Goal: Complete application form

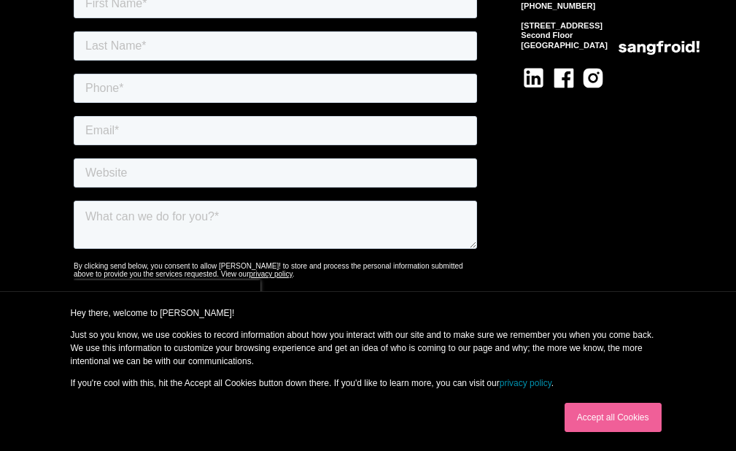
scroll to position [5634, 0]
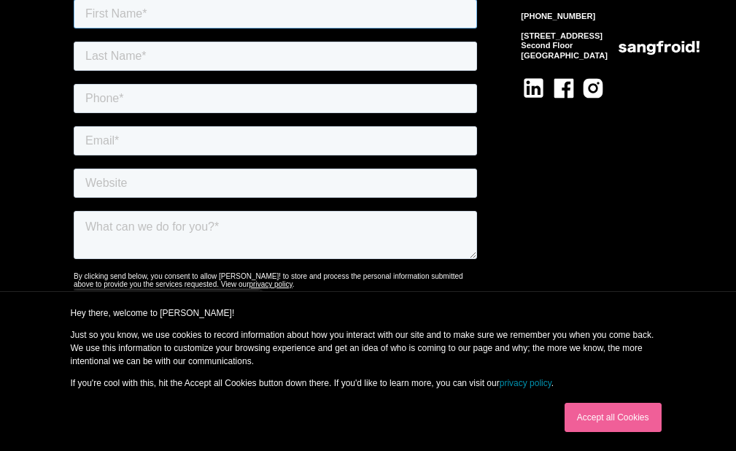
click at [129, 0] on input "text" at bounding box center [274, 13] width 403 height 29
type input "[PERSON_NAME]"
type input "3323731110"
type input "[PERSON_NAME][EMAIL_ADDRESS][DOMAIN_NAME]"
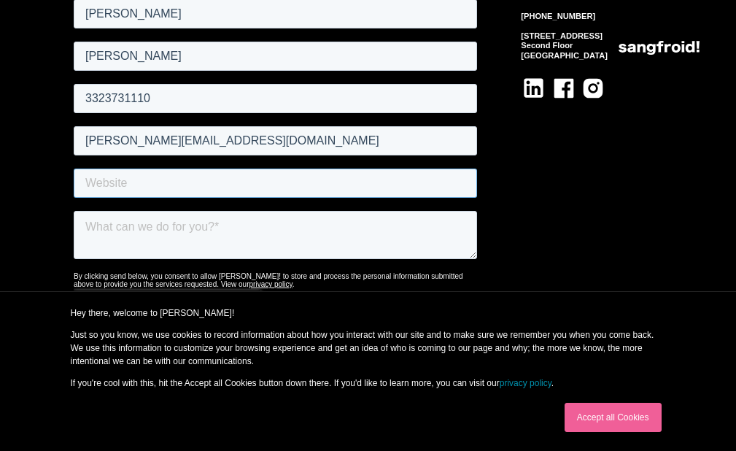
type input "VAs4Hire"
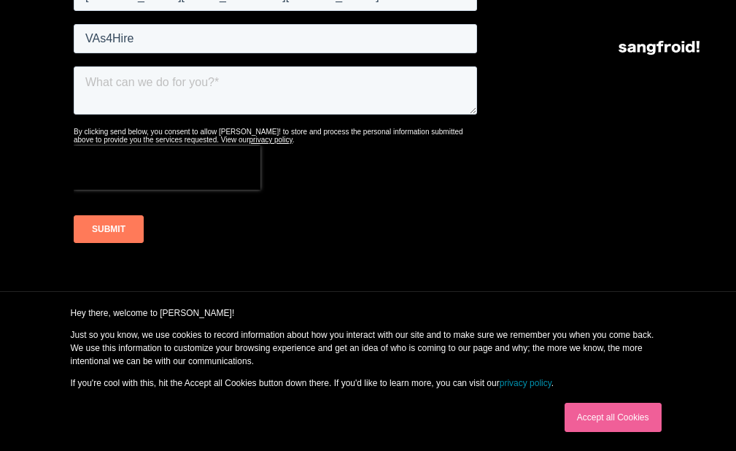
scroll to position [5780, 0]
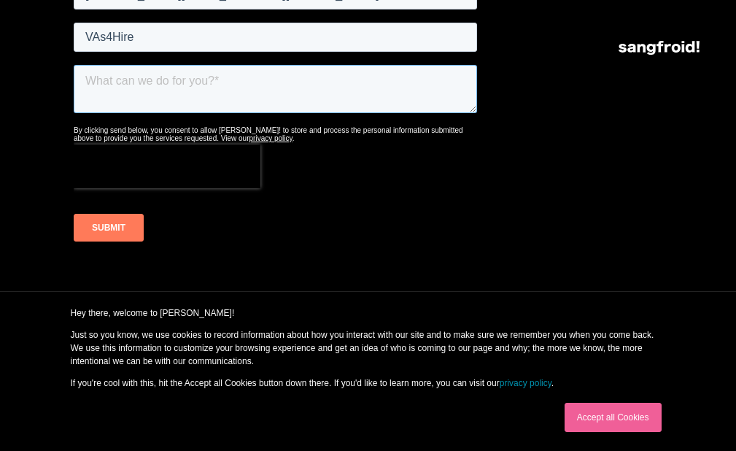
paste textarea "Hey there, My name is [PERSON_NAME] with VAs 4 Hire. We provide Elite Virtual A…"
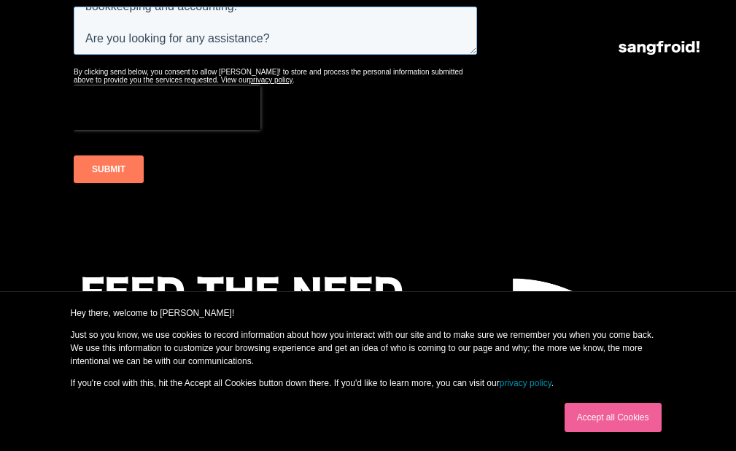
scroll to position [5926, 0]
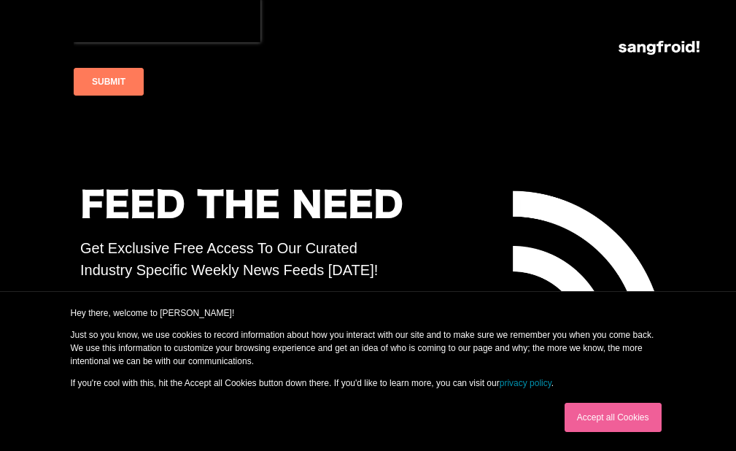
type textarea "Hey there, My name is [PERSON_NAME] with VAs 4 Hire. We provide Elite Virtual A…"
click at [101, 76] on input "SUBMIT" at bounding box center [108, 82] width 70 height 28
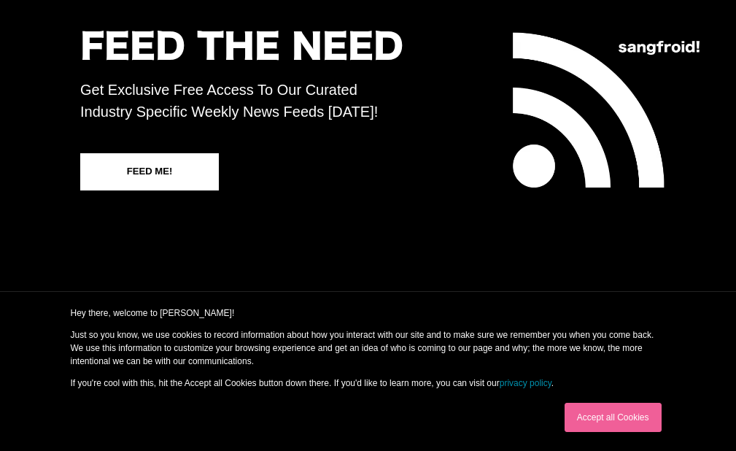
scroll to position [6290, 0]
